Goal: Ask a question

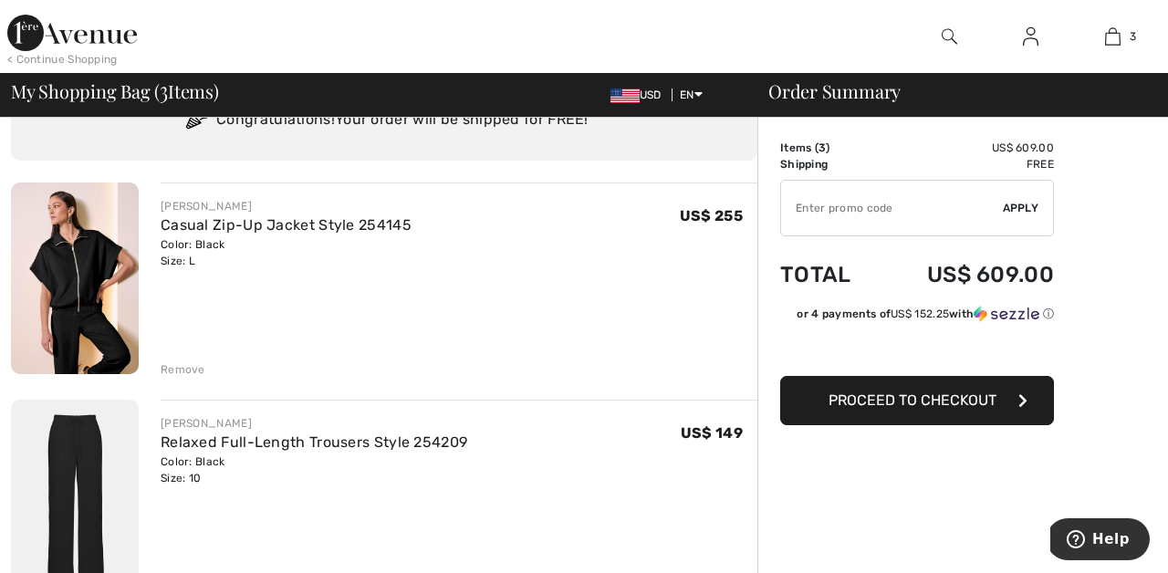
scroll to position [77, 0]
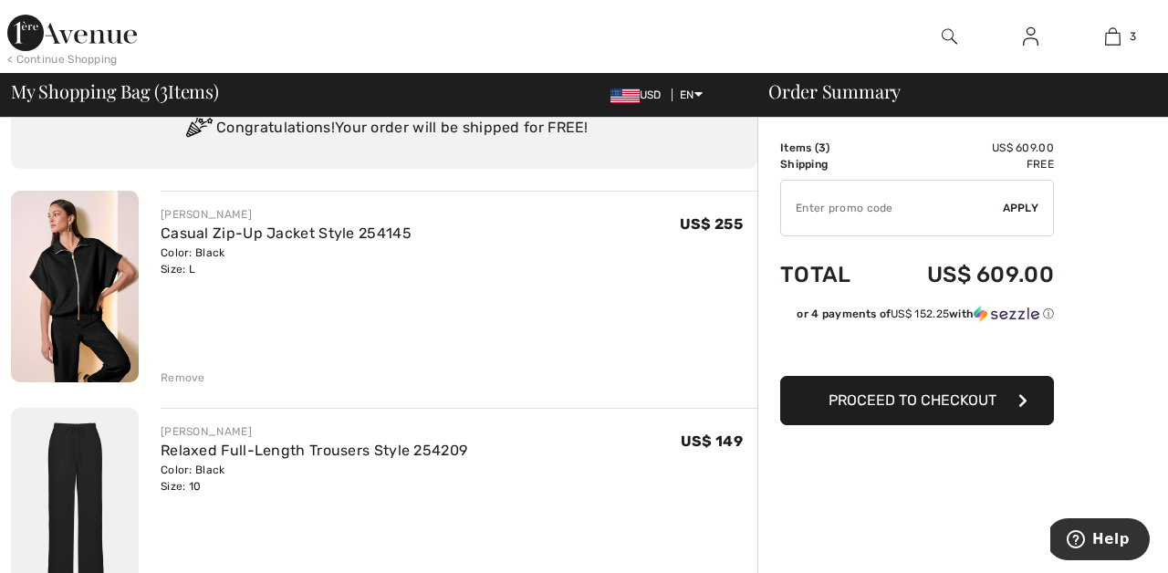
click at [179, 376] on div "Remove" at bounding box center [183, 378] width 45 height 16
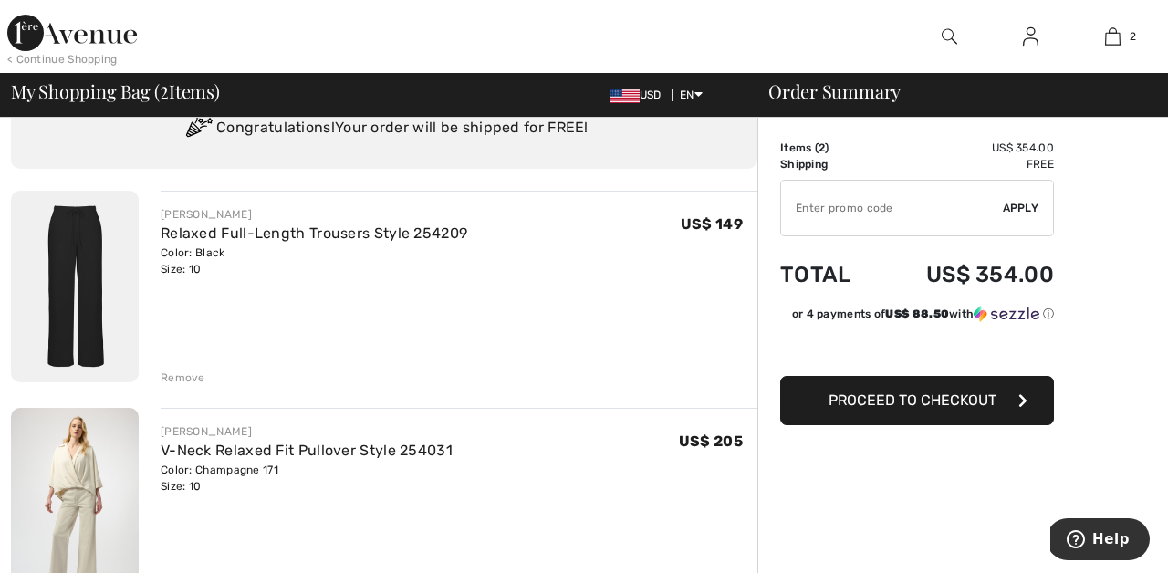
click at [182, 376] on div "Remove" at bounding box center [183, 378] width 45 height 16
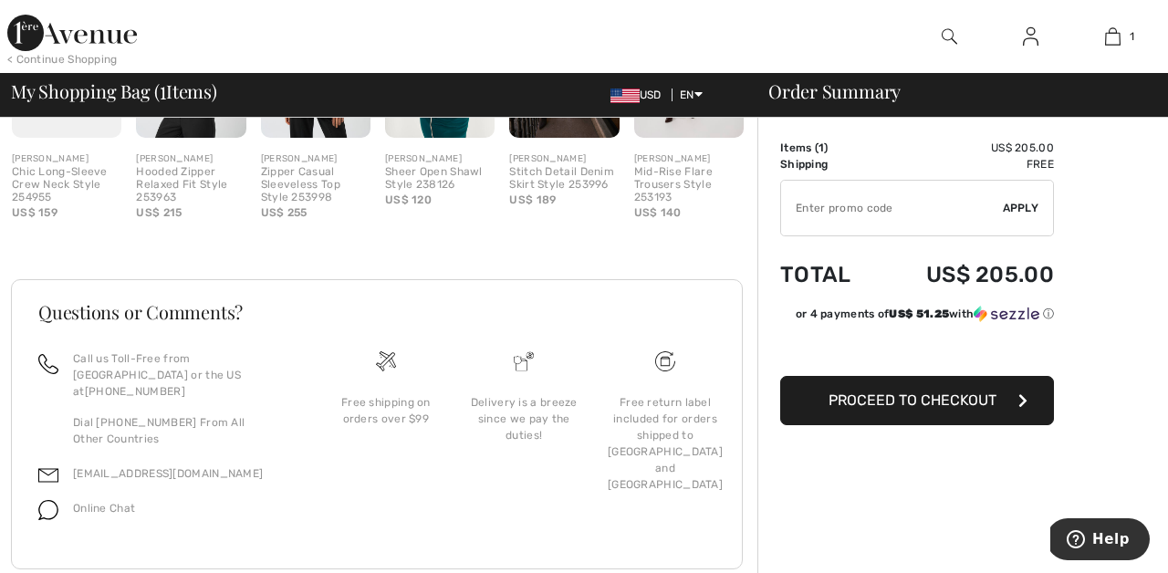
scroll to position [593, 0]
click at [663, 407] on div "Free return label included for orders shipped to [GEOGRAPHIC_DATA] and [GEOGRAP…" at bounding box center [665, 441] width 115 height 99
click at [666, 355] on img at bounding box center [665, 360] width 20 height 20
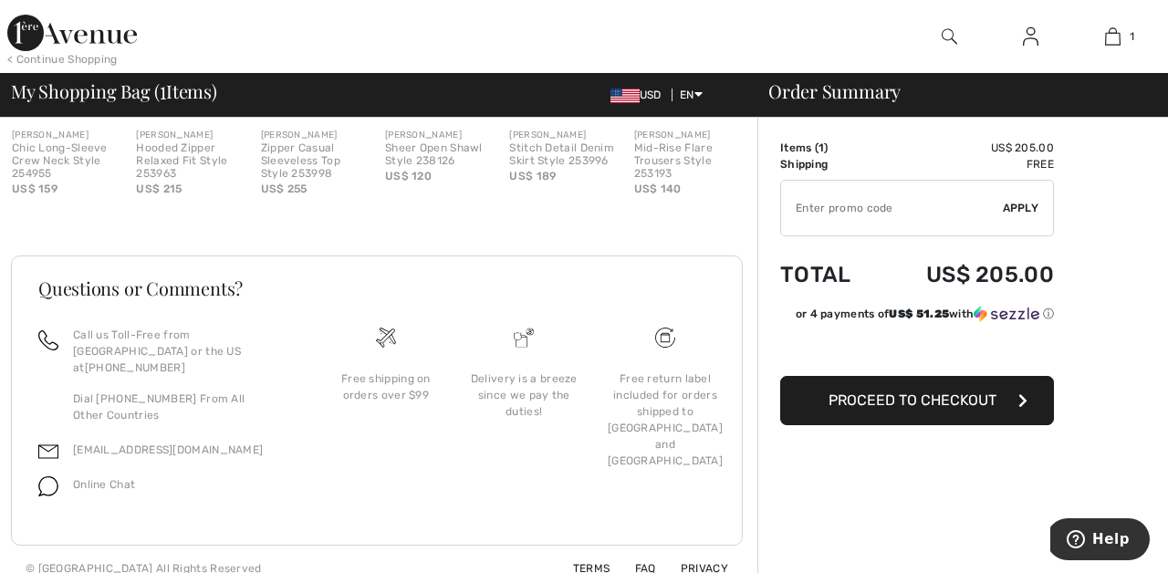
scroll to position [614, 0]
click at [110, 479] on span "Online Chat" at bounding box center [104, 485] width 62 height 13
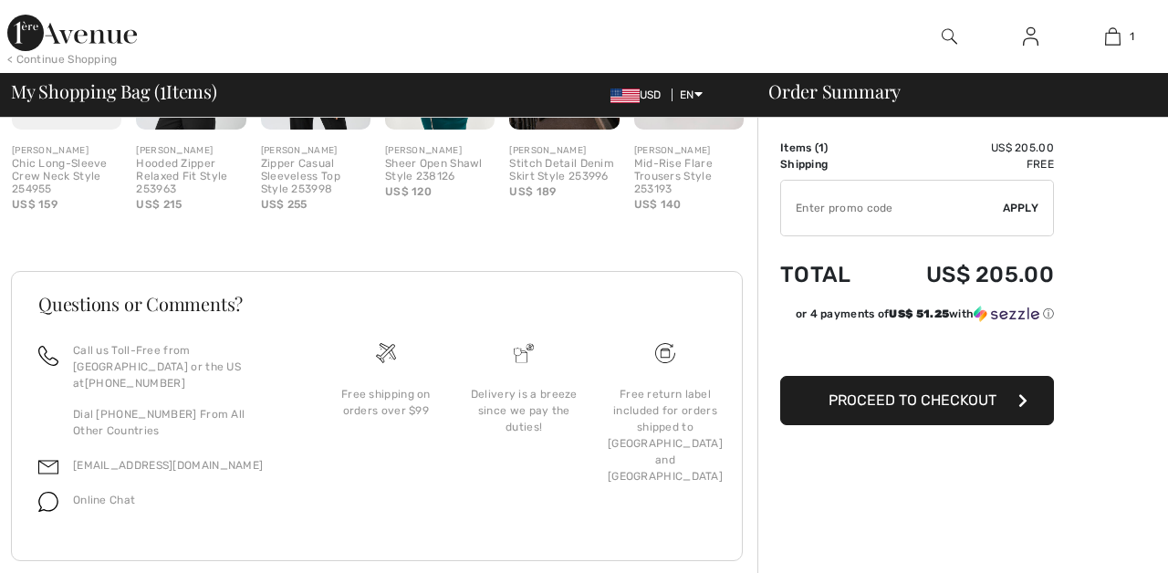
scroll to position [0, 0]
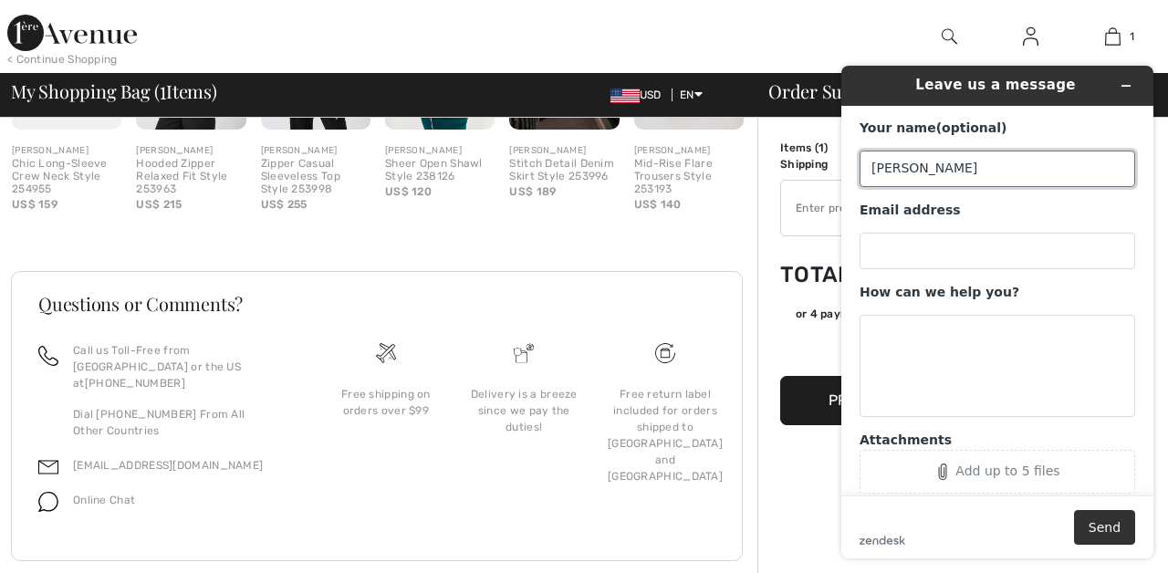
type input "[PERSON_NAME]"
click at [1155, 275] on div "Leave us a message Your name (optional) [PERSON_NAME] Email address How can we …" at bounding box center [997, 312] width 341 height 522
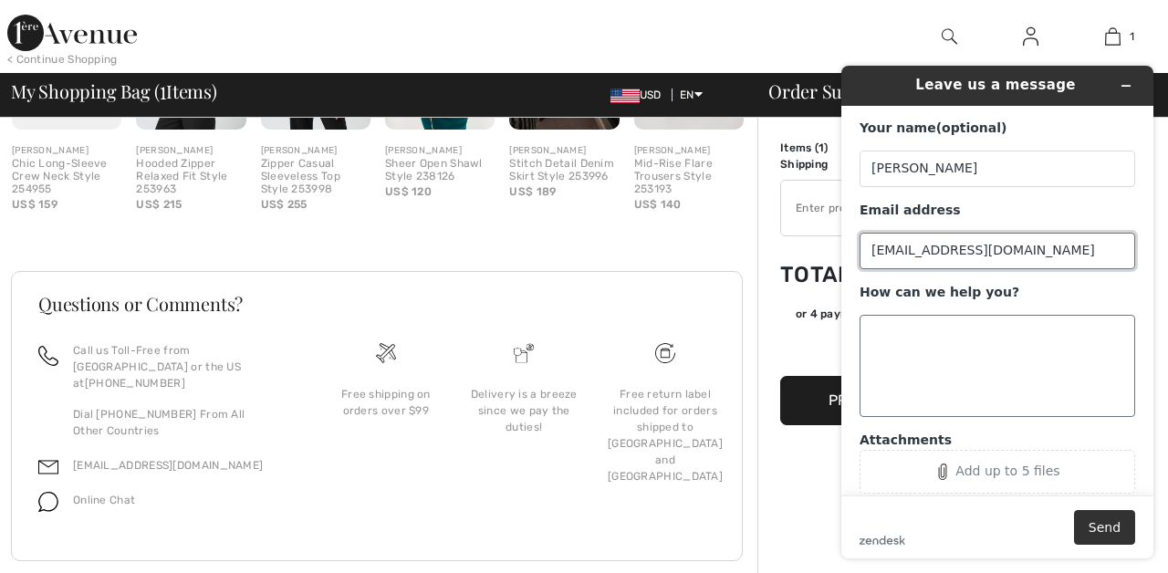
type input "[EMAIL_ADDRESS][DOMAIN_NAME]"
click at [884, 364] on textarea "How can we help you?" at bounding box center [998, 366] width 276 height 102
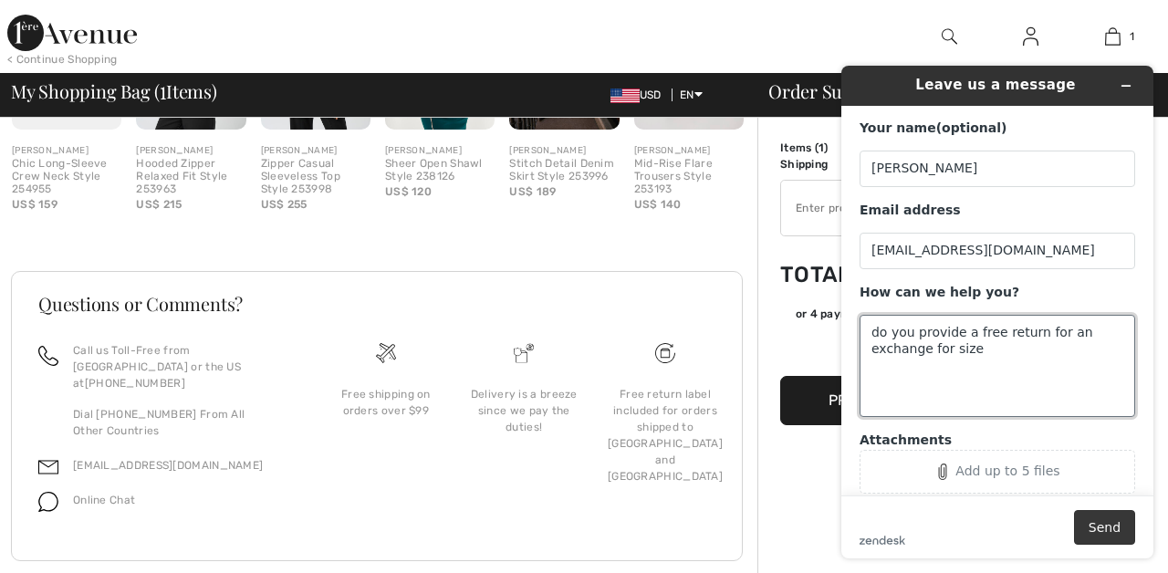
type textarea "do you provide a free return for an exchange for size"
click at [1100, 524] on button "Send" at bounding box center [1104, 527] width 61 height 35
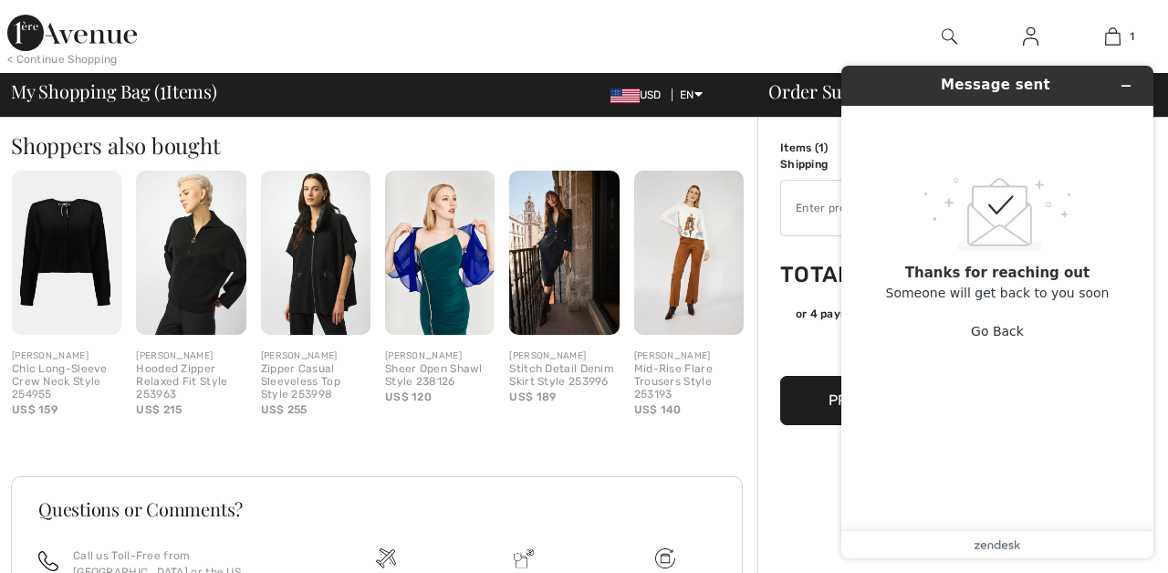
scroll to position [396, 0]
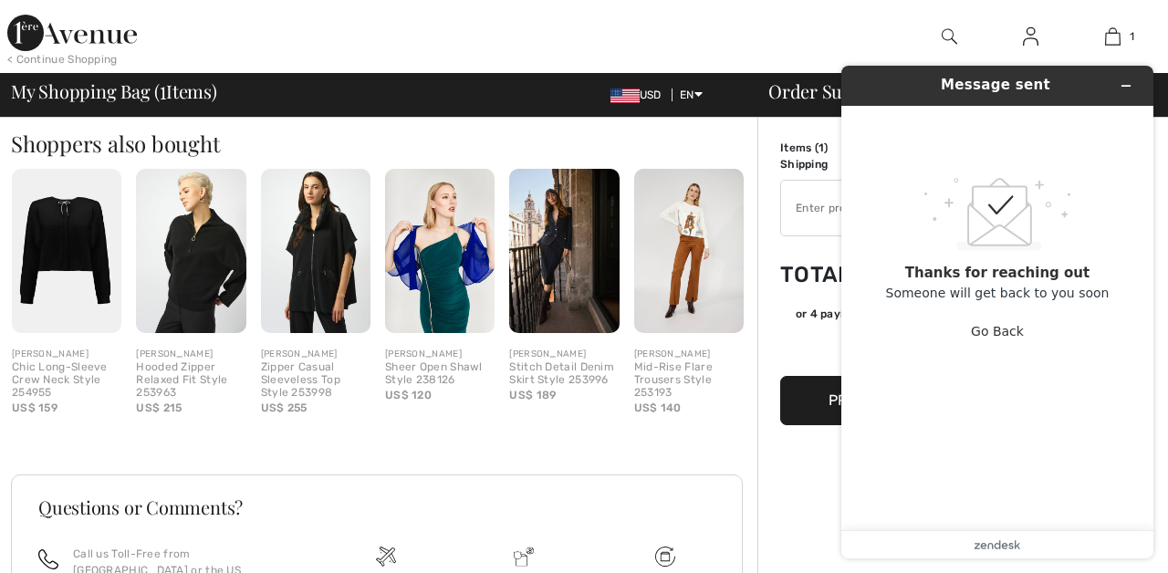
click at [968, 403] on div ".custom-cls-1{fill:#ccc;}.cls-2{fill:#cccccb;}.cls-3{fill:#f8f8f8;}.cls-4{fill:…" at bounding box center [998, 264] width 276 height 288
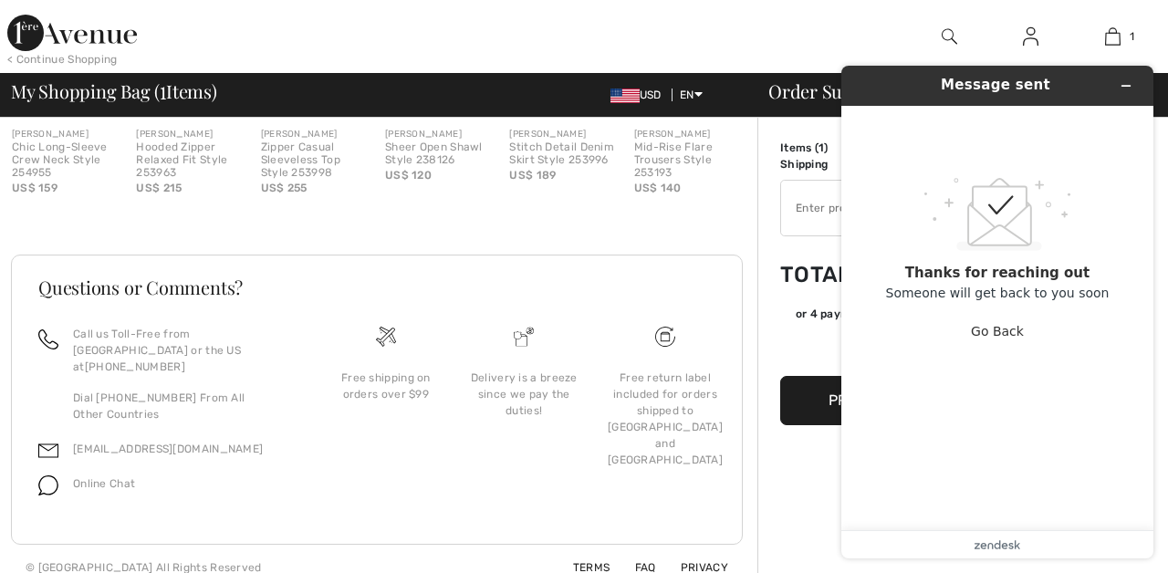
scroll to position [614, 0]
click at [675, 392] on div "Free return label included for orders shipped to [GEOGRAPHIC_DATA] and [GEOGRAP…" at bounding box center [665, 421] width 115 height 99
click at [670, 427] on div "Free return label included for orders shipped to [GEOGRAPHIC_DATA] and [GEOGRAP…" at bounding box center [665, 421] width 115 height 99
click at [673, 335] on img at bounding box center [665, 339] width 20 height 20
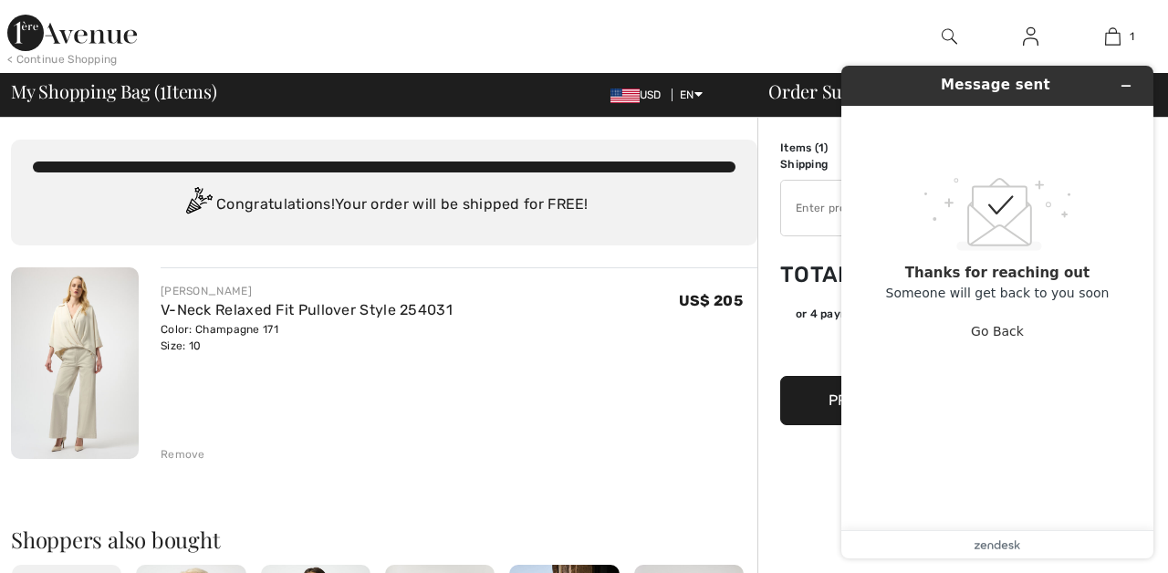
scroll to position [0, 0]
click at [312, 43] on div at bounding box center [436, 36] width 584 height 73
click at [287, 53] on div at bounding box center [436, 36] width 584 height 73
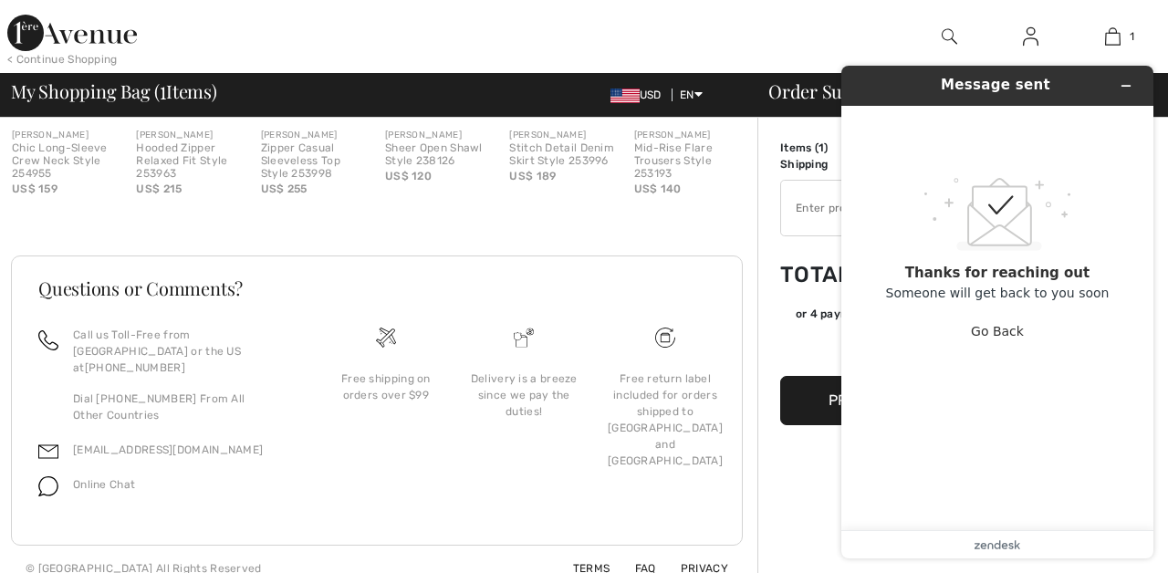
scroll to position [614, 0]
click at [998, 333] on button "Go Back" at bounding box center [997, 331] width 53 height 35
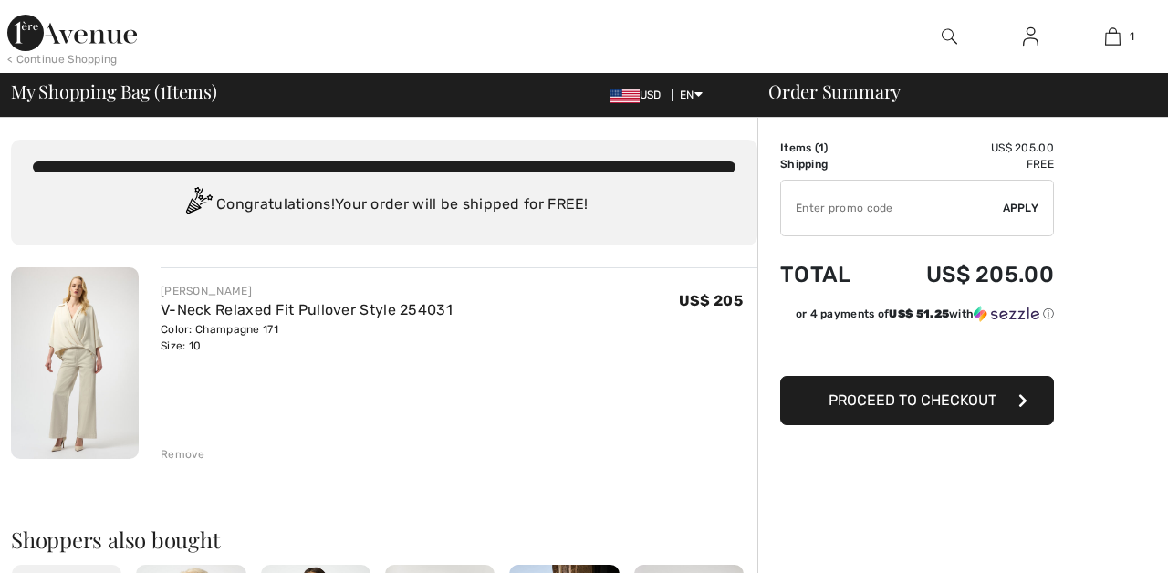
scroll to position [0, 0]
